Goal: Task Accomplishment & Management: Complete application form

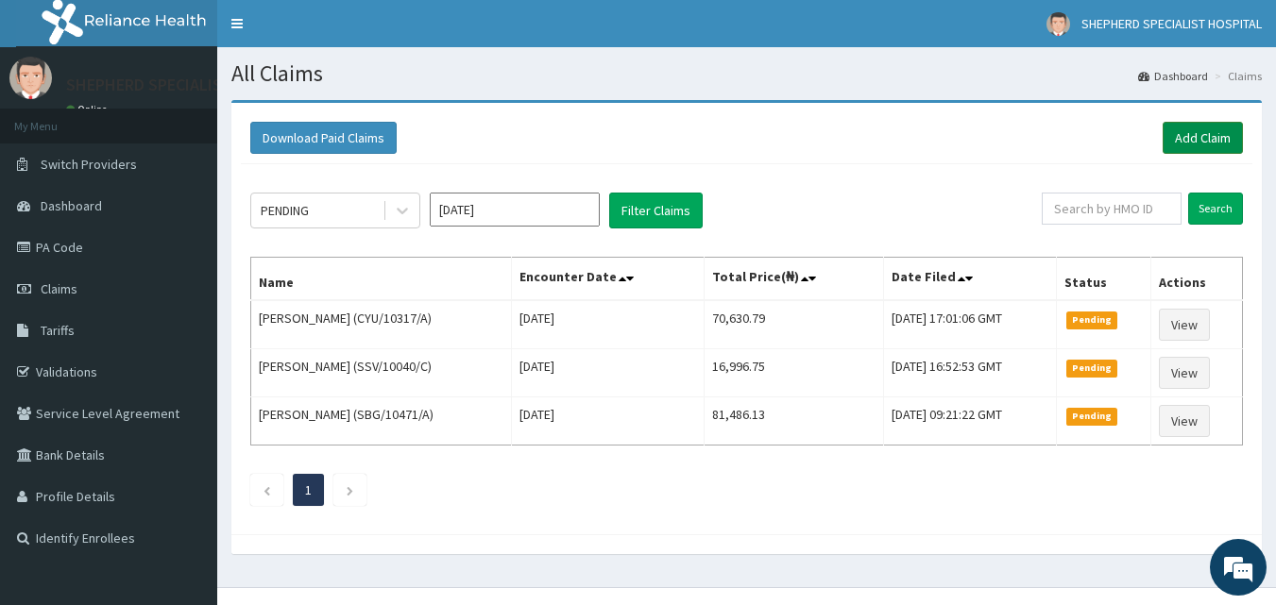
click at [1205, 130] on link "Add Claim" at bounding box center [1202, 138] width 80 height 32
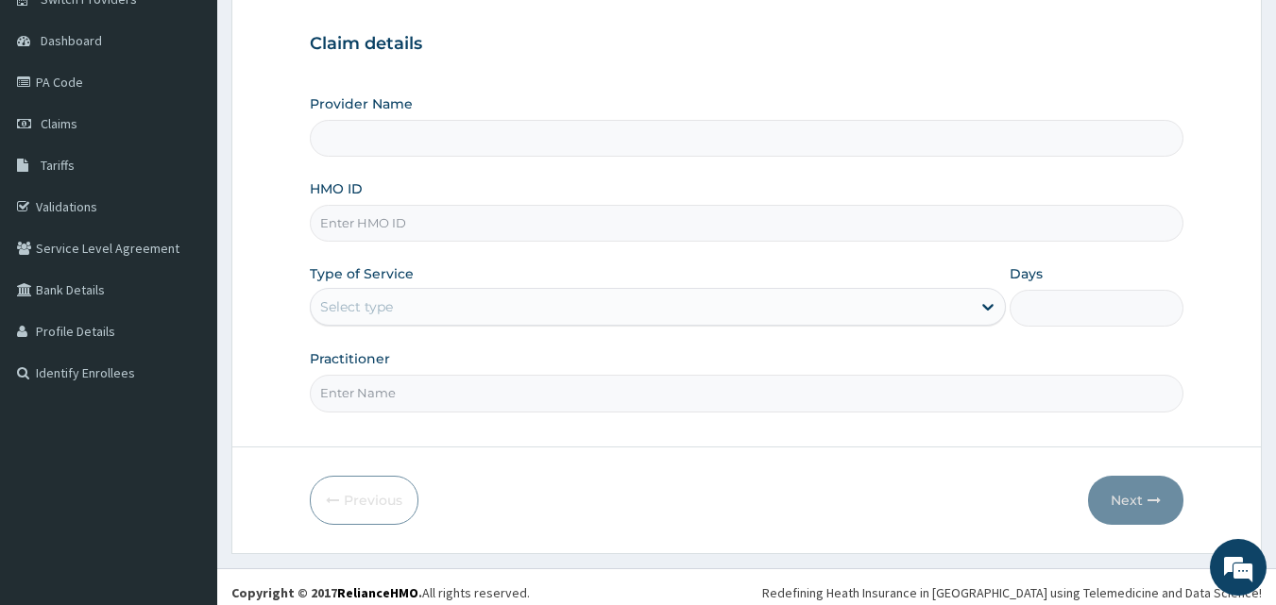
scroll to position [177, 0]
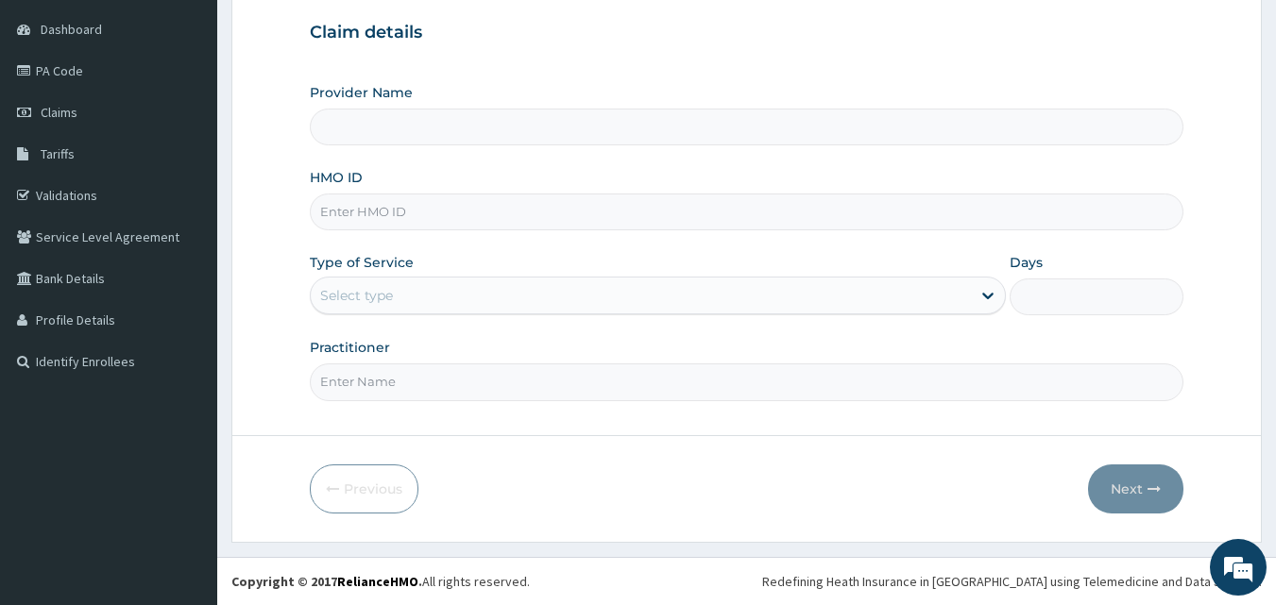
type input "SHEPHERD SPECIALIST HOSPITAL"
click at [69, 72] on link "PA Code" at bounding box center [108, 71] width 217 height 42
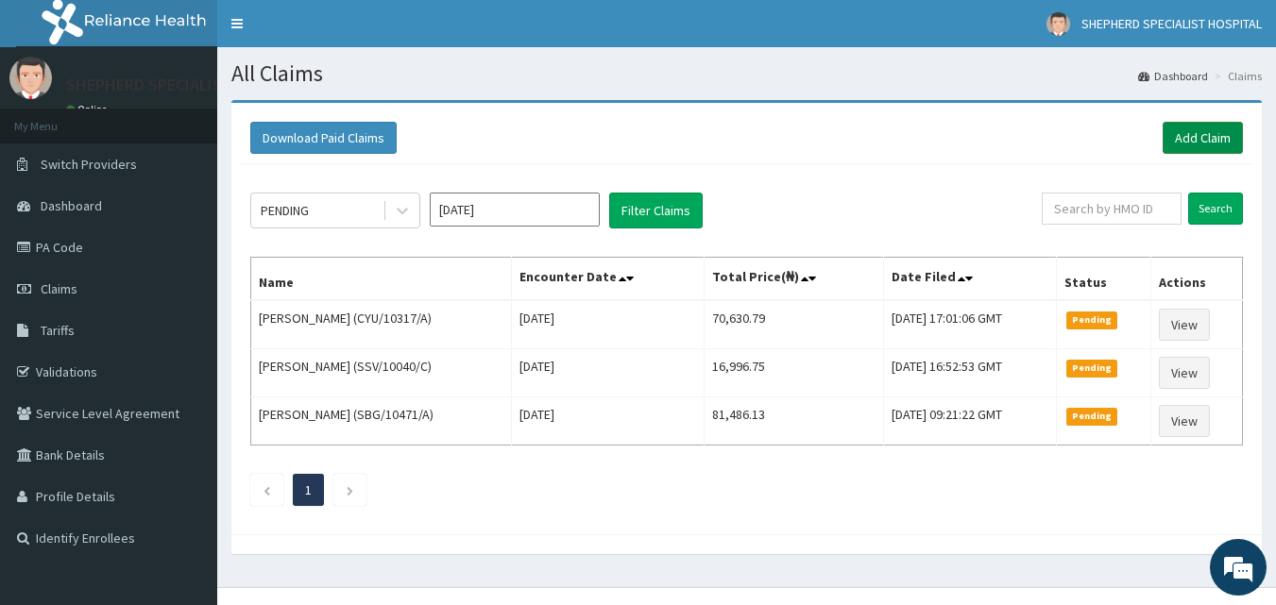
click at [1217, 141] on link "Add Claim" at bounding box center [1202, 138] width 80 height 32
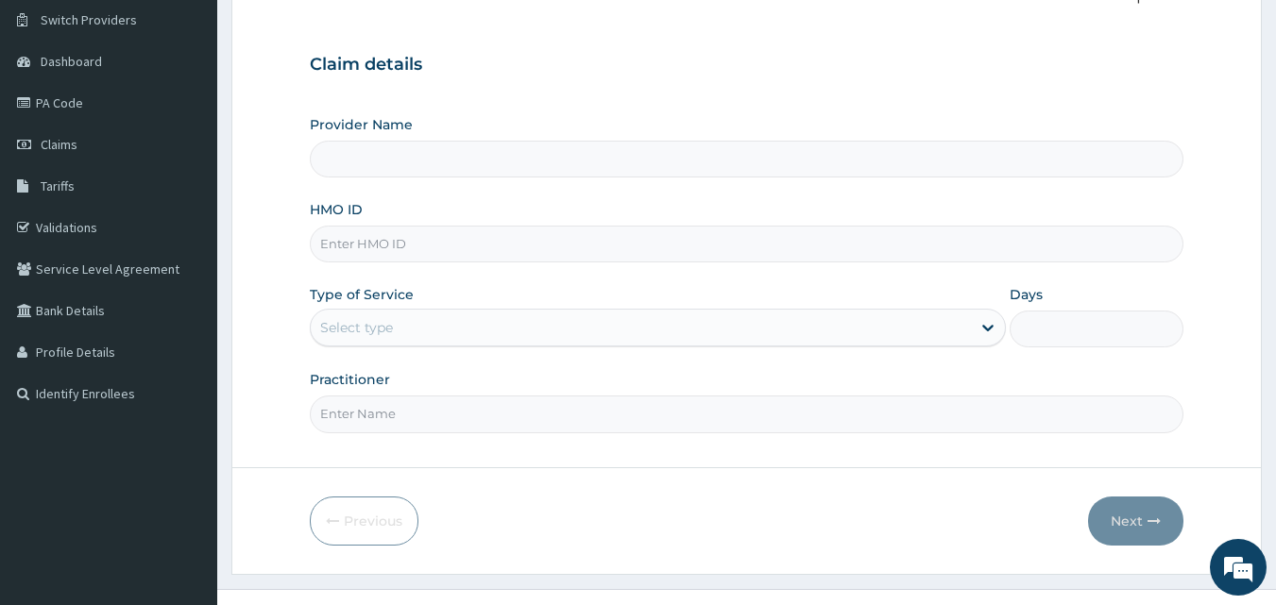
scroll to position [155, 0]
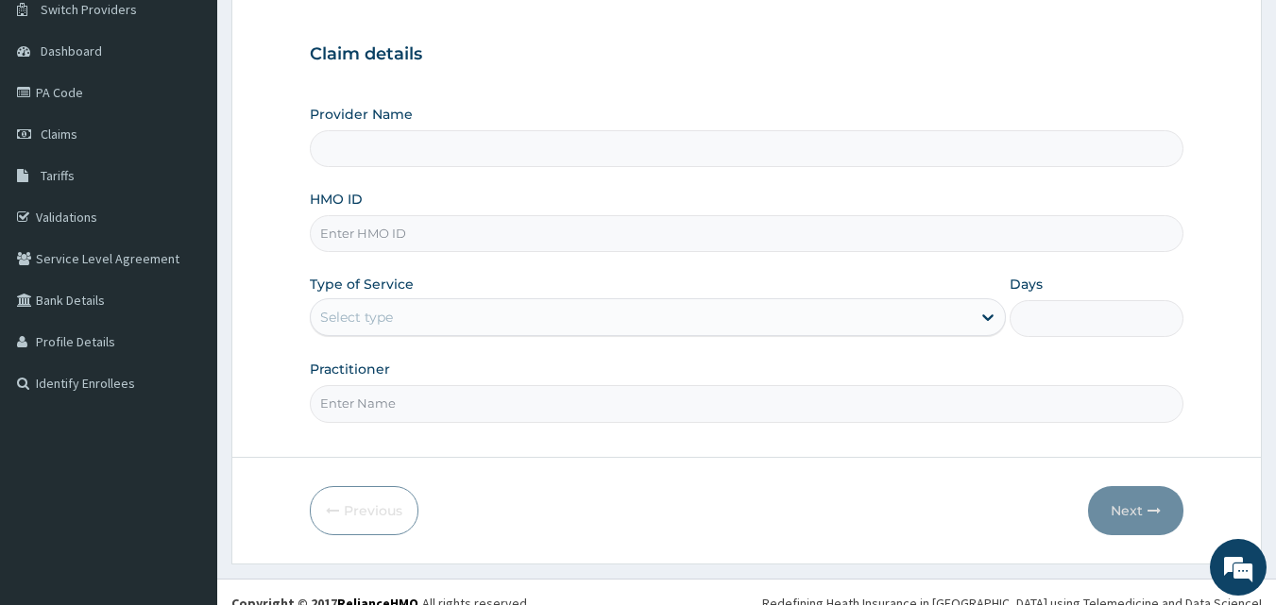
click at [414, 228] on input "HMO ID" at bounding box center [747, 233] width 874 height 37
type input "SHEPHERD SPECIALIST HOSPITAL"
type input "h"
type input "HSO/10040/A"
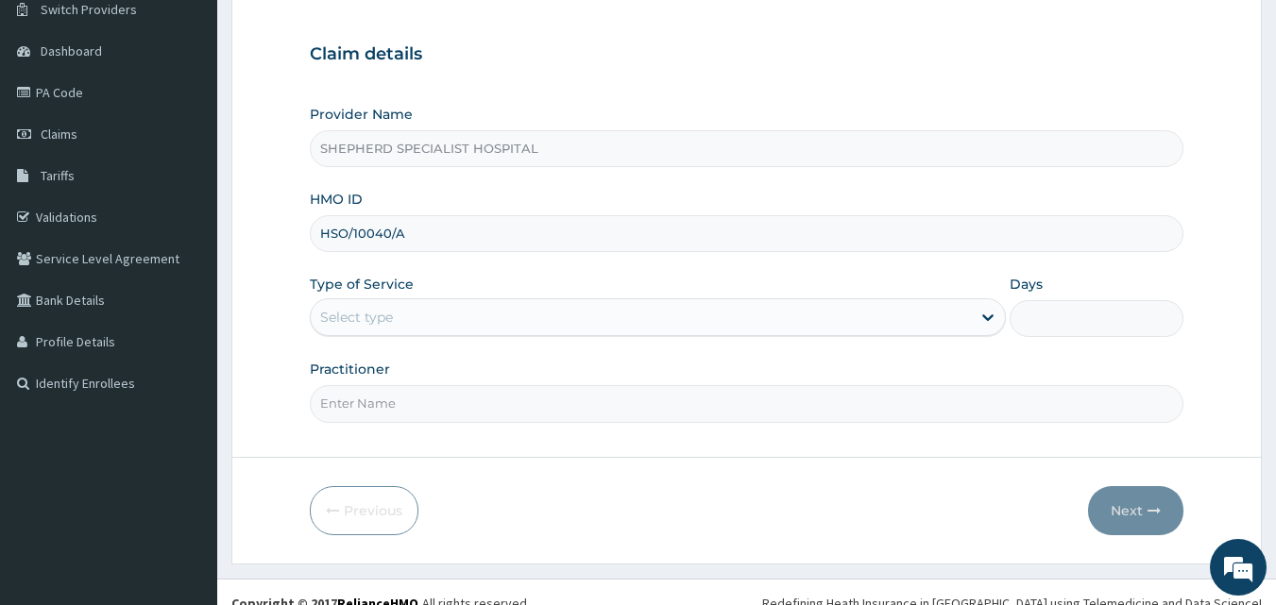
click at [380, 314] on div "Select type" at bounding box center [356, 317] width 73 height 19
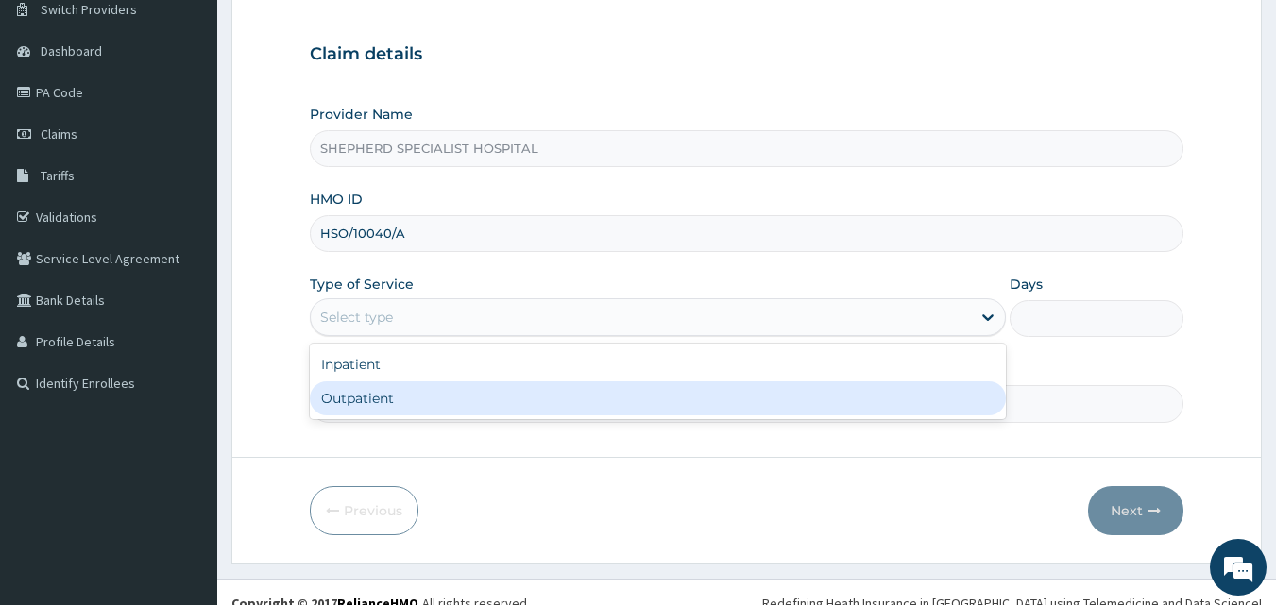
click at [380, 394] on div "Outpatient" at bounding box center [658, 398] width 696 height 34
type input "1"
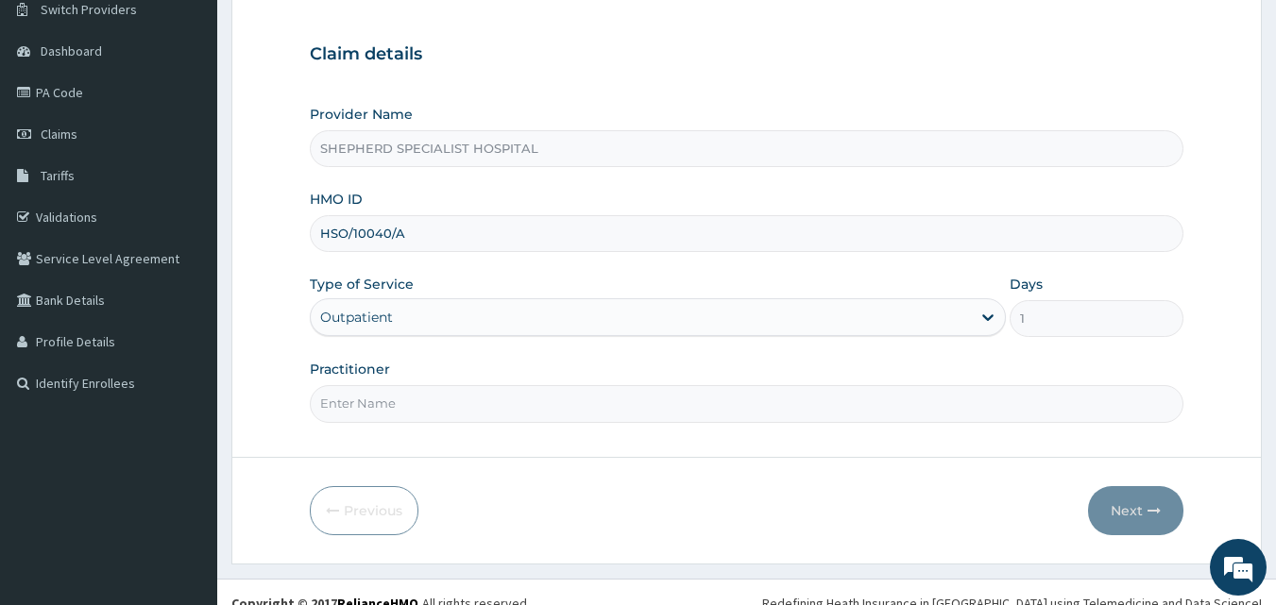
click at [380, 394] on input "Practitioner" at bounding box center [747, 403] width 874 height 37
type input "Dr Suleiman"
click at [1119, 501] on button "Next" at bounding box center [1135, 510] width 95 height 49
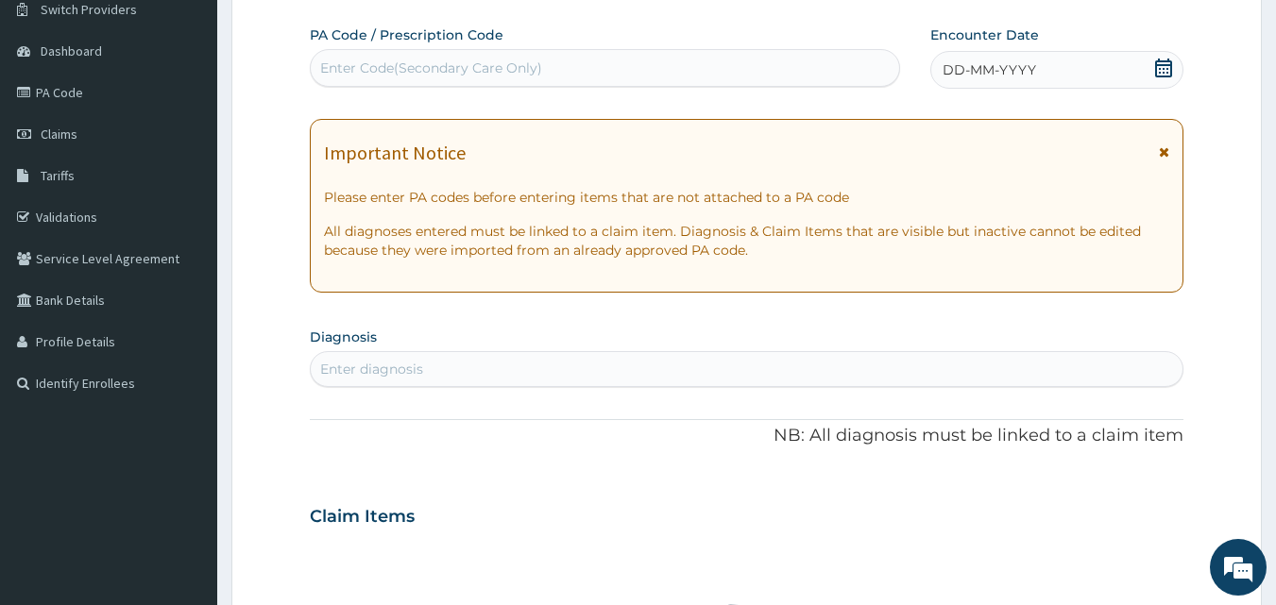
click at [559, 64] on div "Enter Code(Secondary Care Only)" at bounding box center [605, 68] width 589 height 30
paste input "PA/628902"
type input "PA/628902"
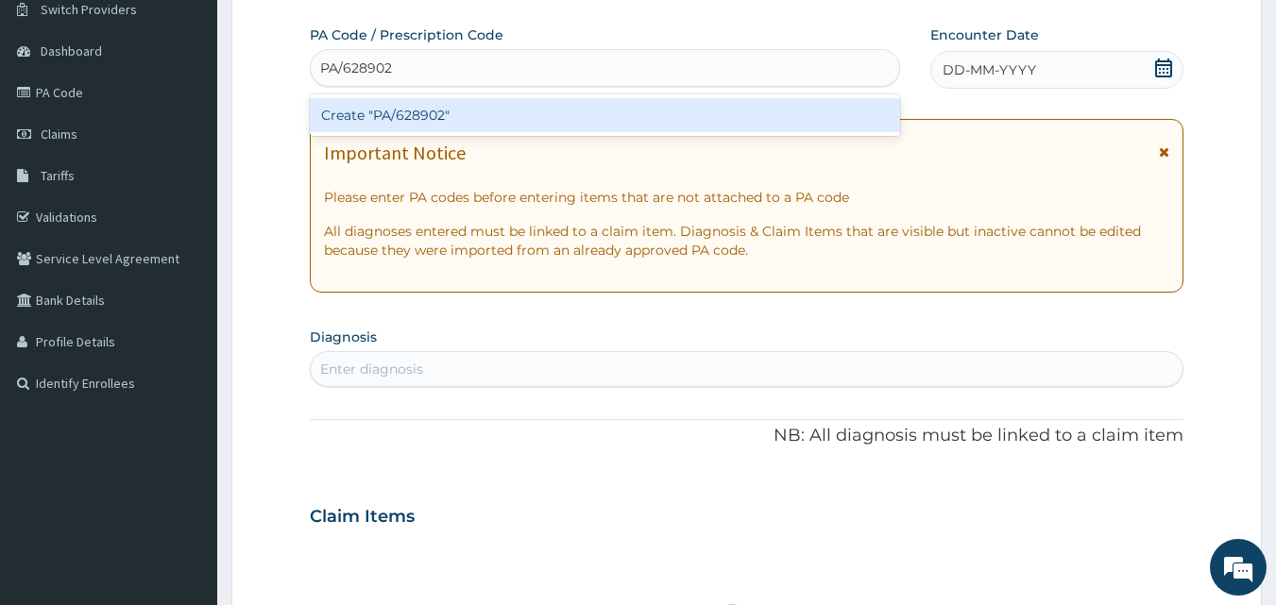
click at [481, 116] on div "Create "PA/628902"" at bounding box center [605, 115] width 591 height 34
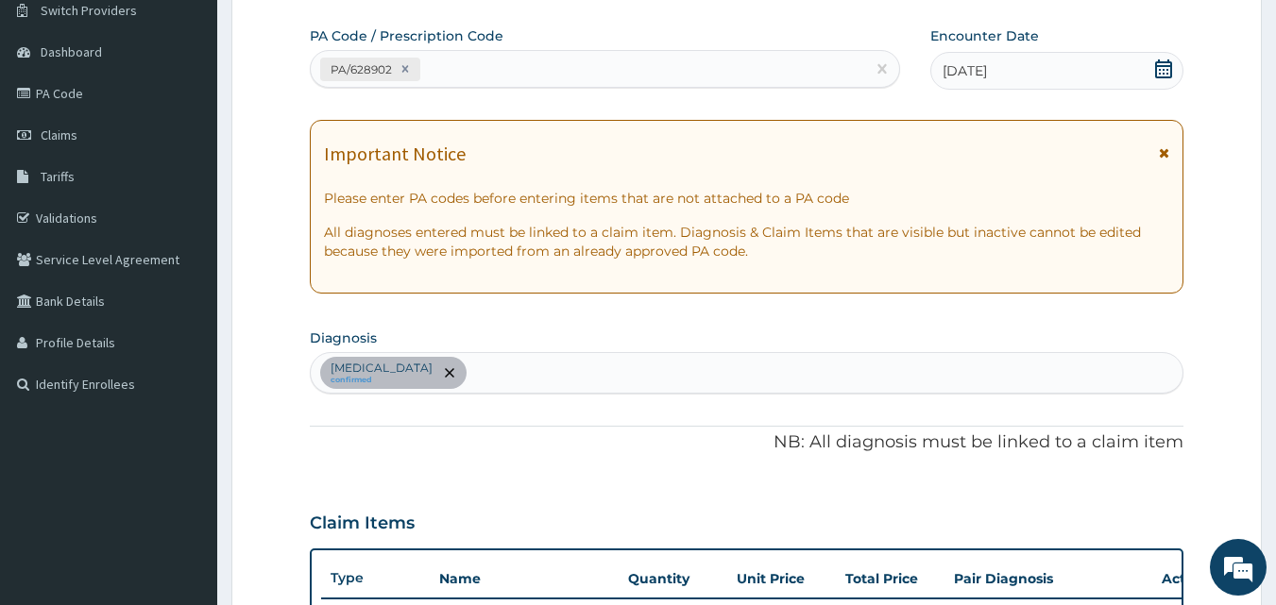
scroll to position [147, 0]
